Goal: Task Accomplishment & Management: Use online tool/utility

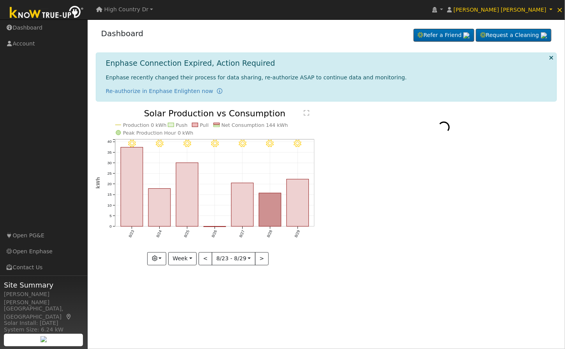
click at [141, 12] on span "High Country Dr" at bounding box center [126, 9] width 44 height 6
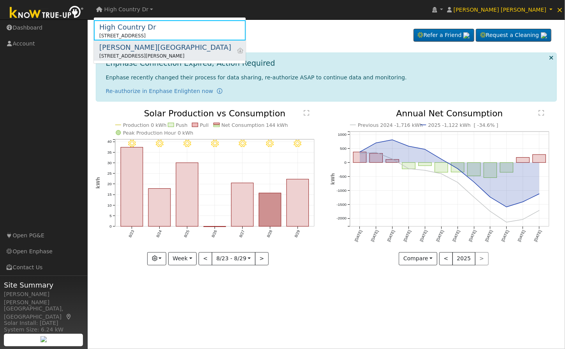
click at [152, 47] on div "[PERSON_NAME][GEOGRAPHIC_DATA]" at bounding box center [165, 47] width 132 height 11
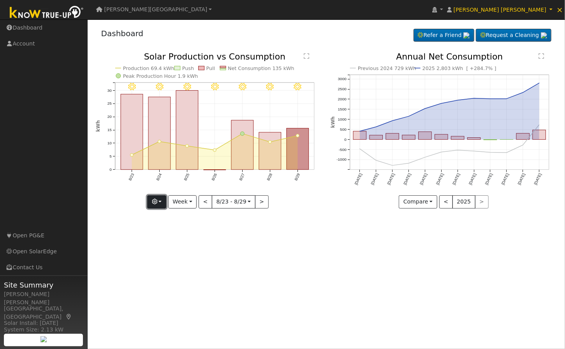
click at [165, 204] on button "button" at bounding box center [156, 201] width 19 height 13
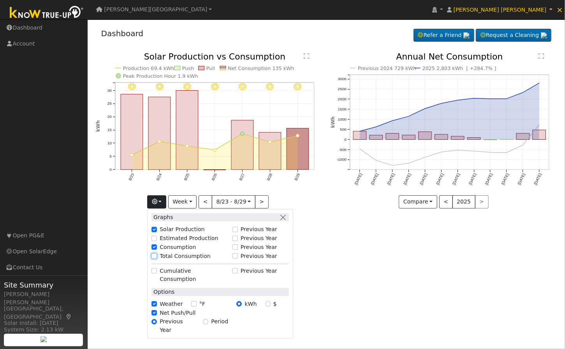
click at [156, 256] on input "Total Consumption" at bounding box center [153, 255] width 5 height 5
checkbox input "true"
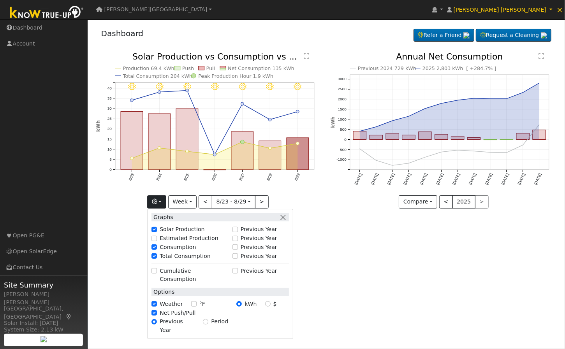
click at [468, 297] on div "User Profile First name Last name Email Email Notifications No Emails No Emails…" at bounding box center [326, 184] width 477 height 330
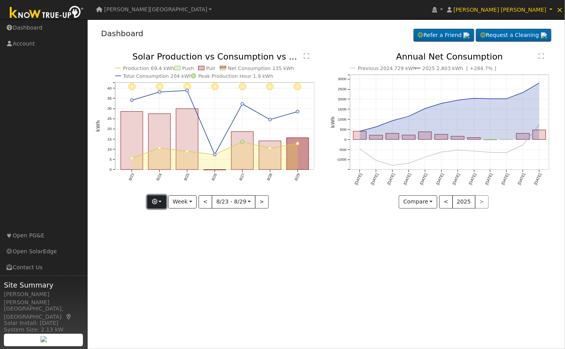
click at [155, 200] on icon "button" at bounding box center [154, 201] width 5 height 5
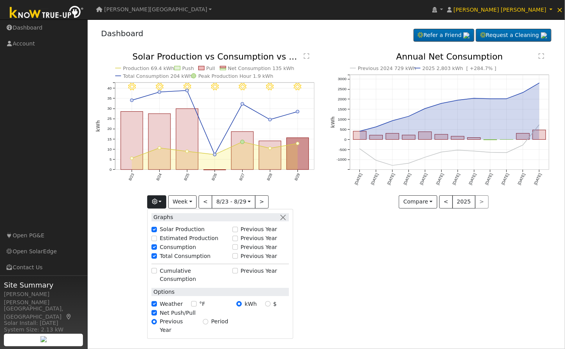
click at [414, 287] on div "User Profile First name Last name Email Email Notifications No Emails No Emails…" at bounding box center [326, 184] width 477 height 330
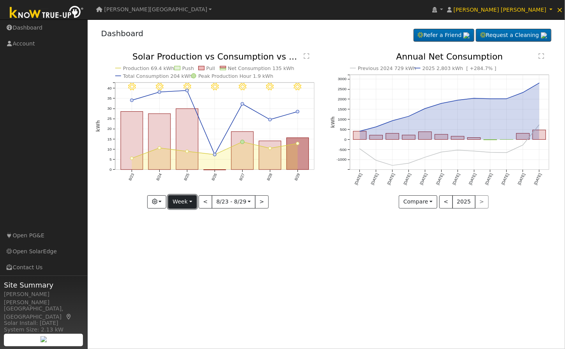
click at [187, 204] on button "Week" at bounding box center [182, 201] width 28 height 13
click at [188, 259] on link "Custom" at bounding box center [195, 261] width 54 height 11
select select "7"
click at [210, 201] on input "[DATE]" at bounding box center [210, 202] width 25 height 12
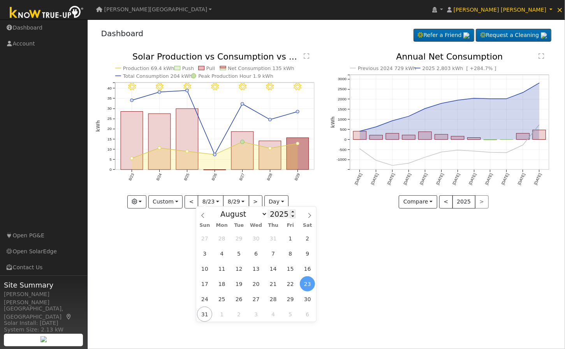
click at [274, 218] on input "2025" at bounding box center [281, 214] width 28 height 9
click at [290, 211] on span at bounding box center [292, 212] width 5 height 4
click at [290, 218] on span at bounding box center [292, 216] width 5 height 4
type input "2024"
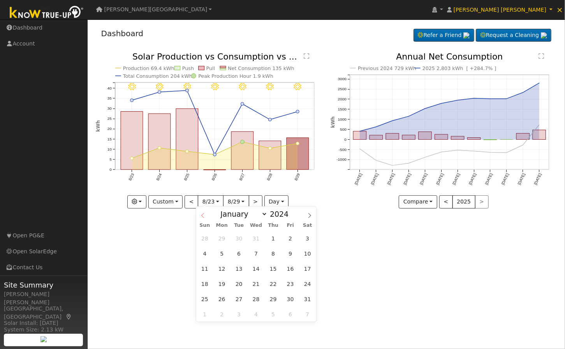
click at [197, 215] on span at bounding box center [202, 213] width 13 height 13
click at [201, 214] on icon at bounding box center [202, 215] width 5 height 5
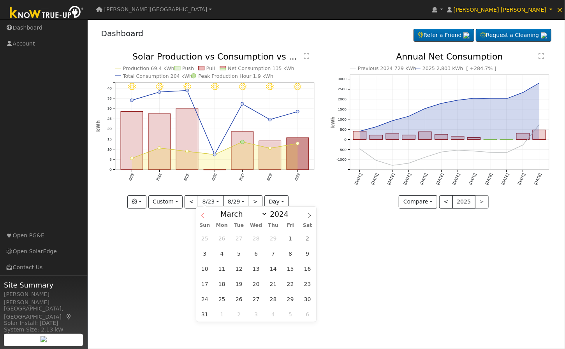
click at [201, 214] on icon at bounding box center [202, 215] width 5 height 5
select select "1"
click at [277, 239] on span "1" at bounding box center [272, 238] width 15 height 15
type input "[DATE]"
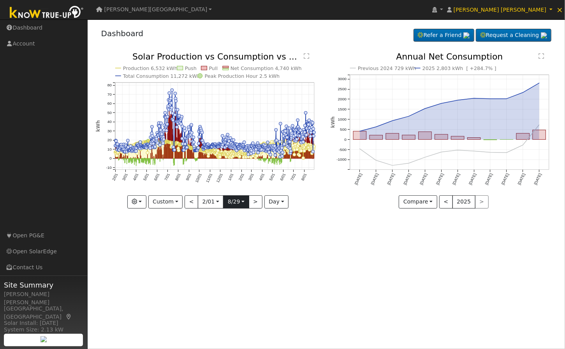
click at [234, 203] on input "2025-08-29" at bounding box center [235, 202] width 25 height 12
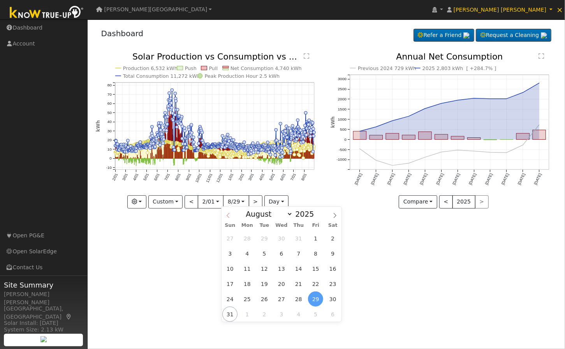
click at [228, 214] on icon at bounding box center [227, 215] width 5 height 5
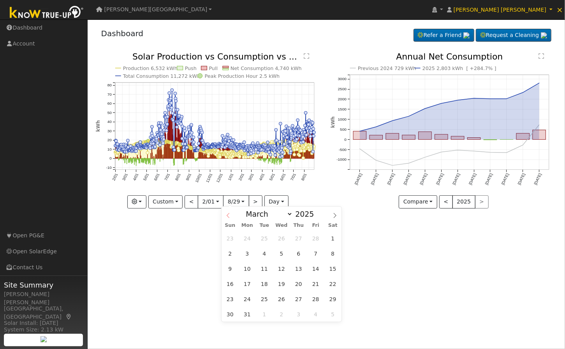
click at [228, 214] on icon at bounding box center [227, 215] width 5 height 5
select select "1"
click at [333, 300] on span "1" at bounding box center [332, 298] width 15 height 15
type input "2025-03-01"
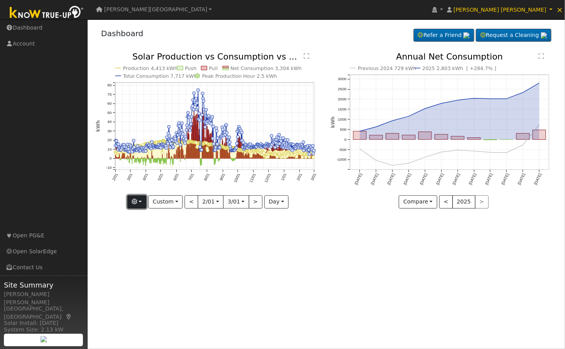
click at [144, 203] on button "button" at bounding box center [136, 201] width 19 height 13
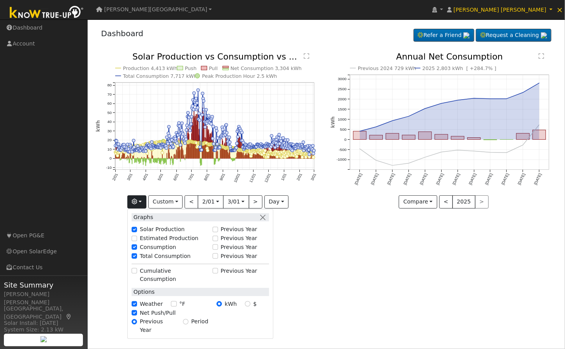
click at [385, 323] on div "User Profile First name Last name Email Email Notifications No Emails No Emails…" at bounding box center [326, 184] width 477 height 330
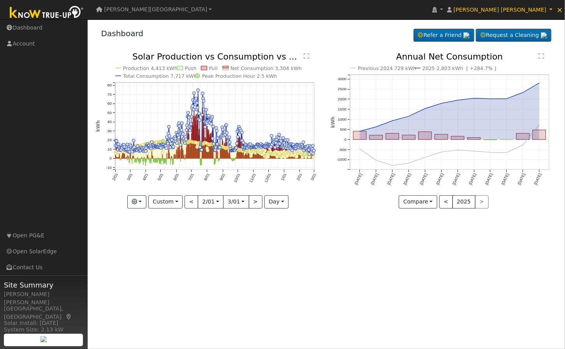
click at [330, 269] on div "User Profile First name Last name Email Email Notifications No Emails No Emails…" at bounding box center [326, 184] width 477 height 330
click at [205, 128] on circle "onclick=""" at bounding box center [205, 127] width 3 height 3
type input "2024-07-28"
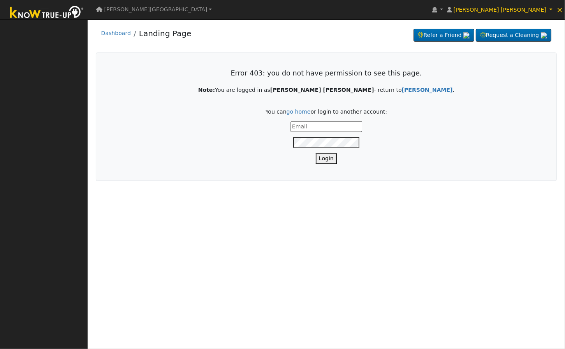
type input "[PERSON_NAME][EMAIL_ADDRESS][DOMAIN_NAME]"
click at [117, 37] on li "Dashboard" at bounding box center [116, 35] width 30 height 12
click at [115, 33] on link "Dashboard" at bounding box center [116, 33] width 30 height 6
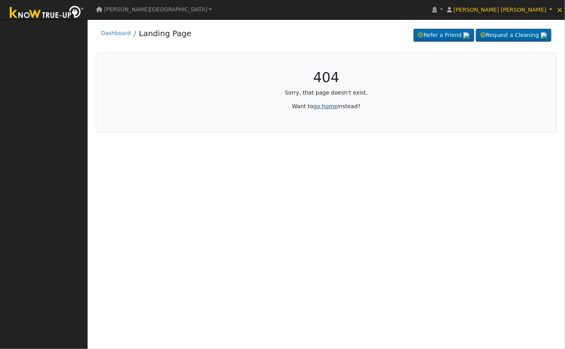
click at [330, 107] on link "go home" at bounding box center [325, 106] width 24 height 6
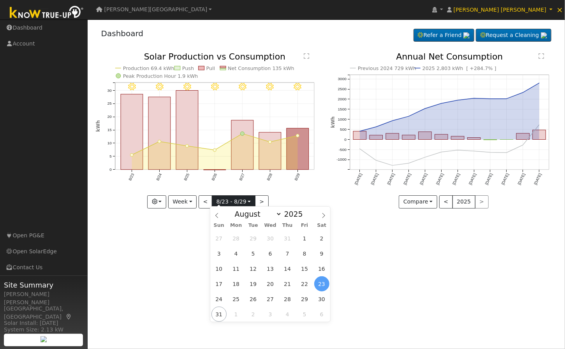
click at [230, 202] on input "[DATE]" at bounding box center [233, 202] width 43 height 12
click at [214, 215] on span at bounding box center [216, 213] width 13 height 13
select select "6"
click at [304, 217] on span at bounding box center [306, 216] width 5 height 4
type input "2024"
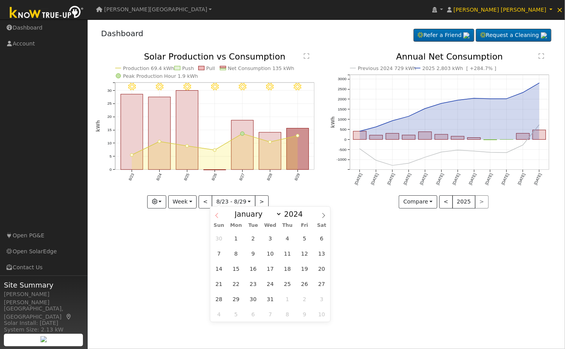
click at [218, 217] on icon at bounding box center [216, 215] width 5 height 5
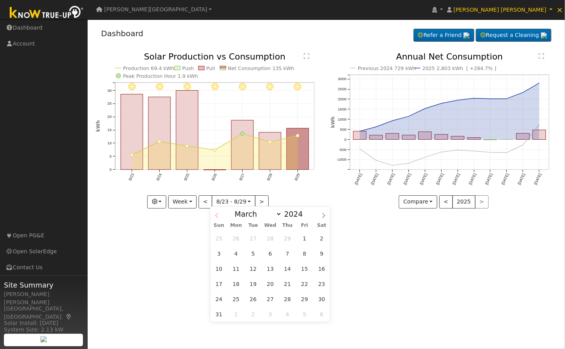
select select "1"
click at [289, 238] on span "1" at bounding box center [287, 238] width 15 height 15
type input "[DATE]"
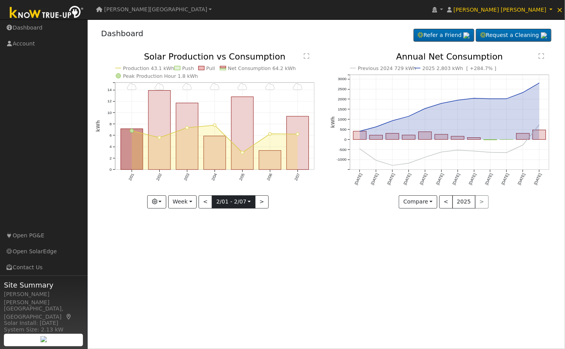
click at [244, 201] on input "[DATE]" at bounding box center [233, 202] width 43 height 12
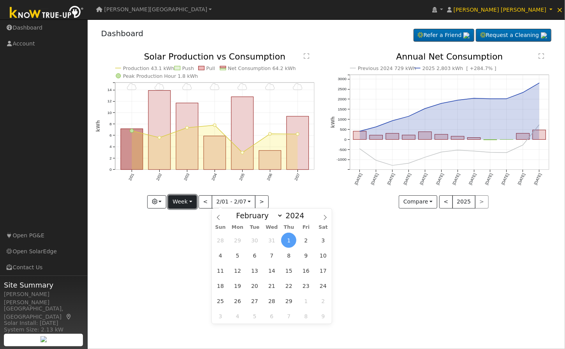
click at [177, 201] on button "Week" at bounding box center [182, 201] width 28 height 13
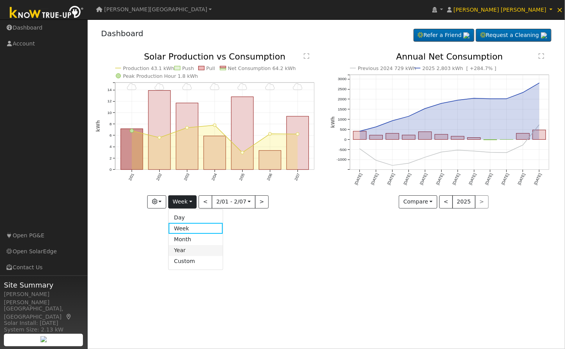
click at [195, 251] on link "Year" at bounding box center [195, 250] width 54 height 11
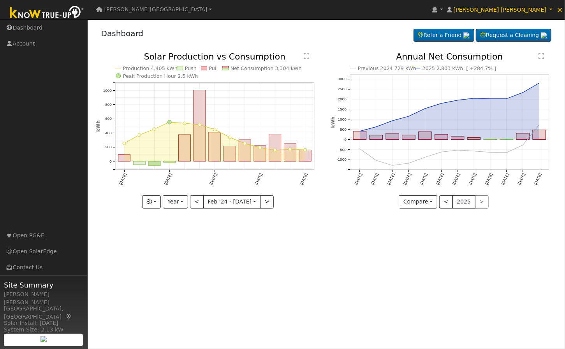
click at [319, 249] on div "User Profile First name Last name Email Email Notifications No Emails No Emails…" at bounding box center [326, 184] width 477 height 330
click at [155, 205] on button "button" at bounding box center [151, 201] width 19 height 13
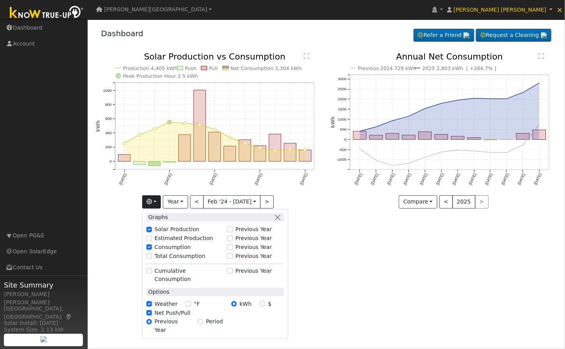
click at [170, 255] on label "Total Consumption" at bounding box center [179, 256] width 51 height 8
click at [152, 255] on input "Total Consumption" at bounding box center [148, 255] width 5 height 5
checkbox input "true"
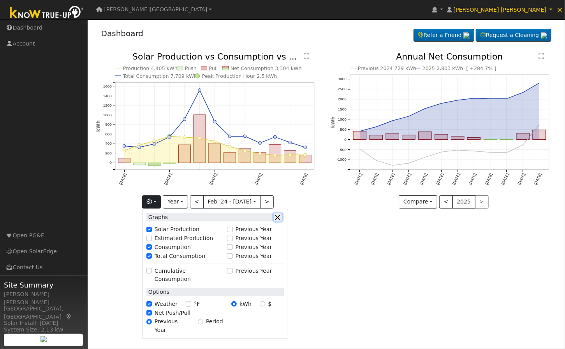
click at [279, 219] on button "button" at bounding box center [278, 217] width 8 height 8
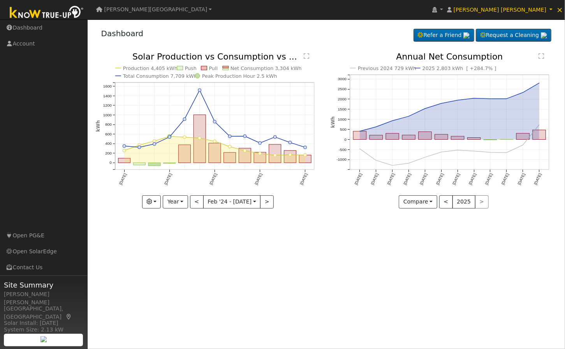
click at [329, 256] on div "User Profile First name Last name Email Email Notifications No Emails No Emails…" at bounding box center [326, 184] width 477 height 330
click at [260, 278] on div "User Profile First name Last name Email Email Notifications No Emails No Emails…" at bounding box center [326, 184] width 477 height 330
click at [339, 301] on div "User Profile First name Last name Email Email Notifications No Emails No Emails…" at bounding box center [326, 184] width 477 height 330
click at [307, 247] on div "User Profile First name Last name Email Email Notifications No Emails No Emails…" at bounding box center [326, 184] width 477 height 330
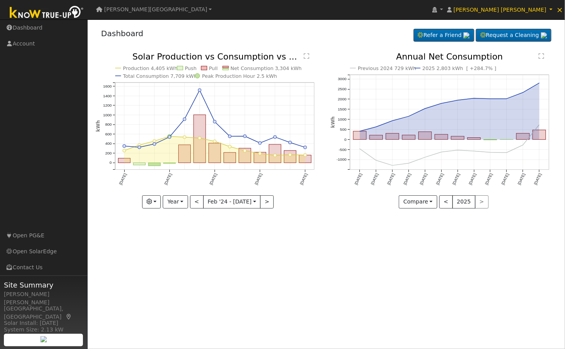
click at [307, 247] on div "User Profile First name Last name Email Email Notifications No Emails No Emails…" at bounding box center [326, 184] width 477 height 330
click at [560, 10] on span "×" at bounding box center [559, 9] width 7 height 9
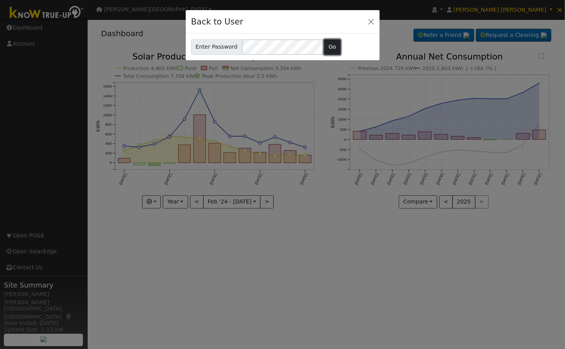
click at [329, 45] on button "Go" at bounding box center [332, 47] width 17 height 16
